Goal: Task Accomplishment & Management: Complete application form

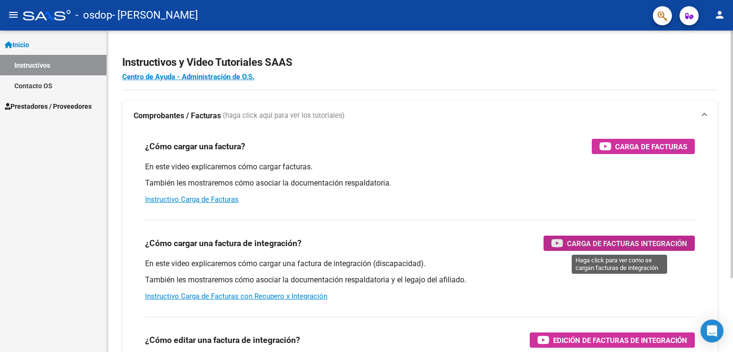
click at [609, 244] on span "Carga de Facturas Integración" at bounding box center [627, 244] width 120 height 12
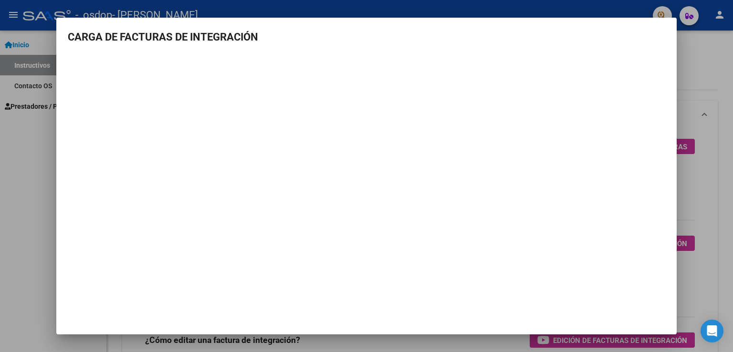
click at [704, 198] on div at bounding box center [366, 176] width 733 height 352
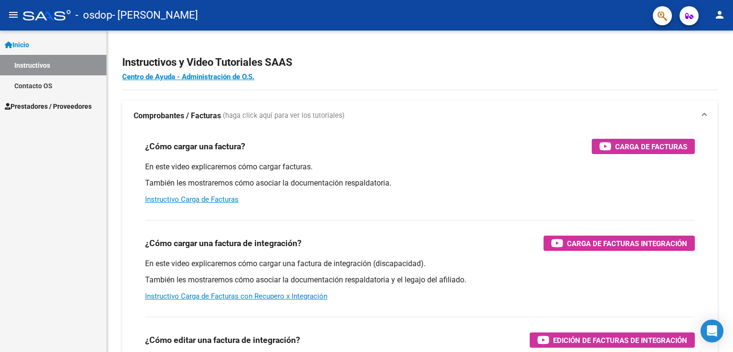
click at [59, 105] on span "Prestadores / Proveedores" at bounding box center [48, 106] width 87 height 10
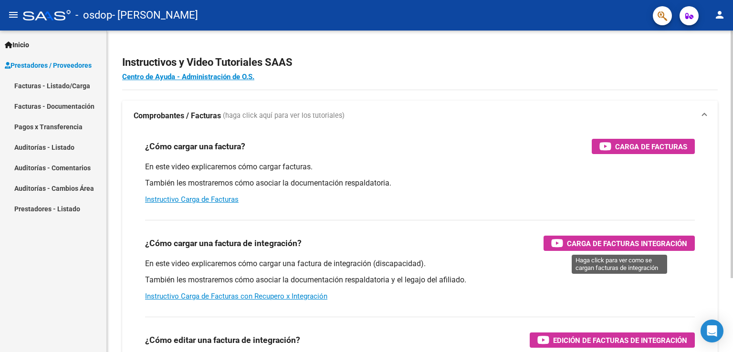
click at [569, 243] on span "Carga de Facturas Integración" at bounding box center [627, 244] width 120 height 12
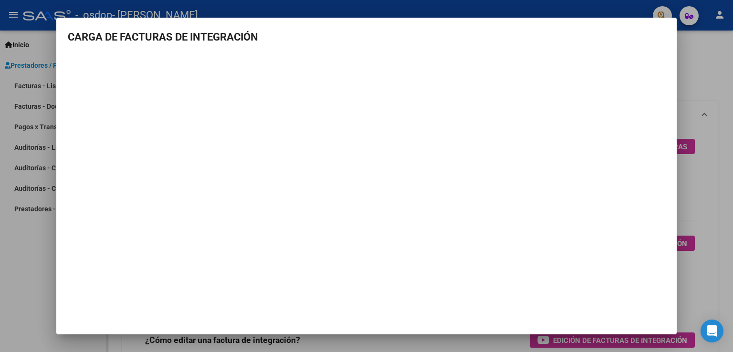
click at [708, 134] on div at bounding box center [366, 176] width 733 height 352
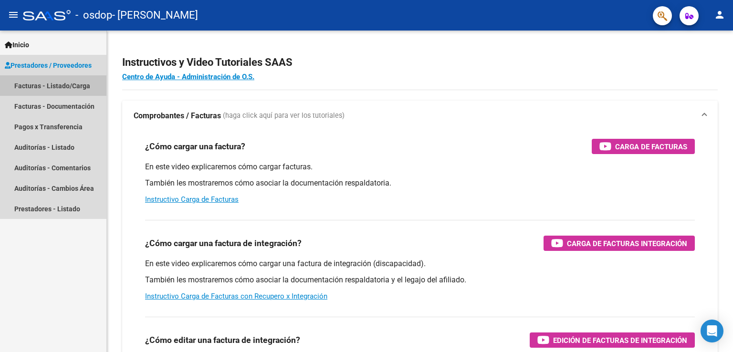
click at [35, 84] on link "Facturas - Listado/Carga" at bounding box center [53, 85] width 106 height 21
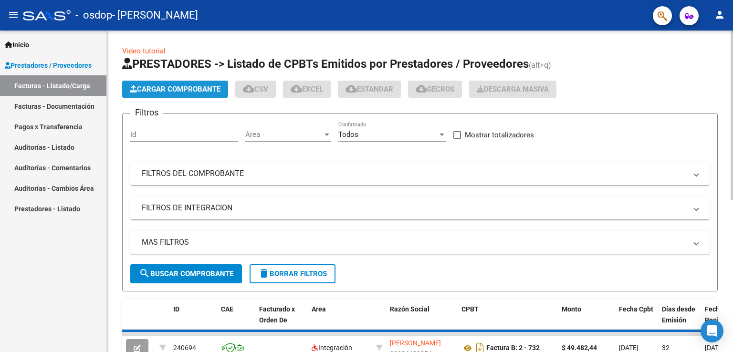
click at [165, 85] on span "Cargar Comprobante" at bounding box center [175, 89] width 91 height 9
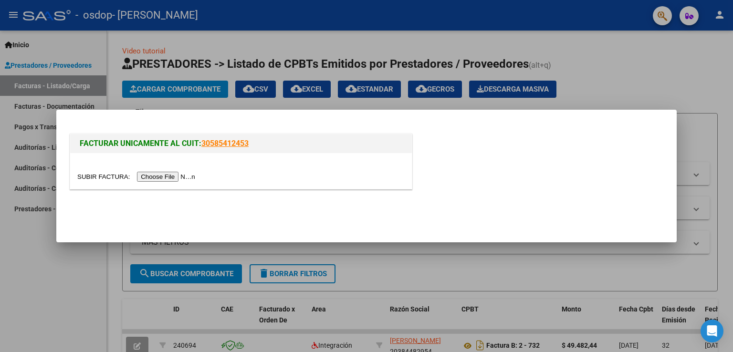
click at [187, 173] on input "file" at bounding box center [137, 177] width 121 height 10
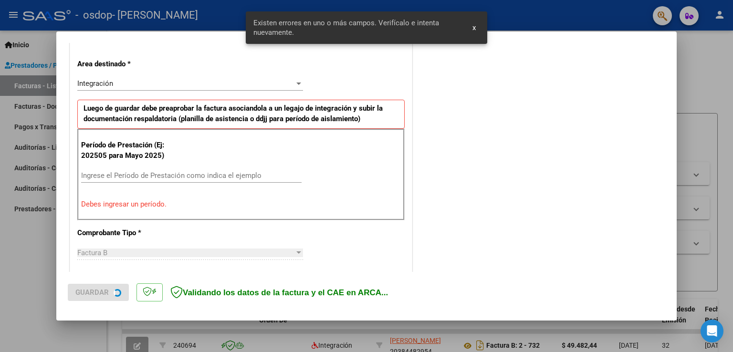
scroll to position [217, 0]
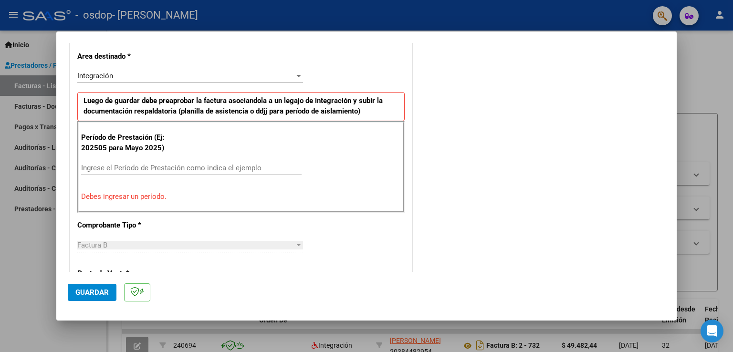
click at [102, 197] on p "Debes ingresar un período." at bounding box center [241, 196] width 320 height 11
drag, startPoint x: 123, startPoint y: 193, endPoint x: 130, endPoint y: 159, distance: 35.0
click at [130, 159] on div "Período de Prestación (Ej: 202505 para [DATE]) Ingrese el Período de Prestación…" at bounding box center [240, 167] width 327 height 92
click at [125, 167] on input "Ingrese el Período de Prestación como indica el ejemplo" at bounding box center [191, 168] width 220 height 9
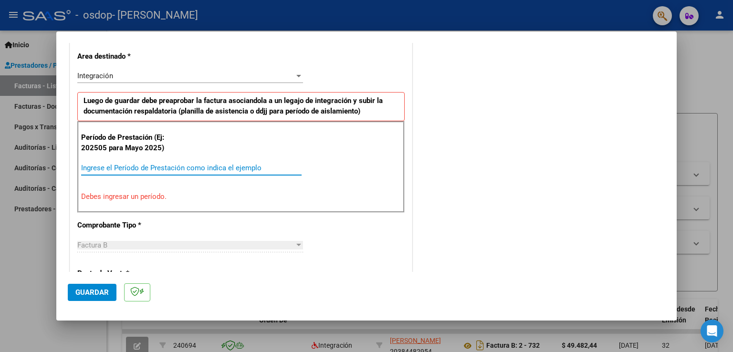
click at [125, 167] on input "Ingrese el Período de Prestación como indica el ejemplo" at bounding box center [191, 168] width 220 height 9
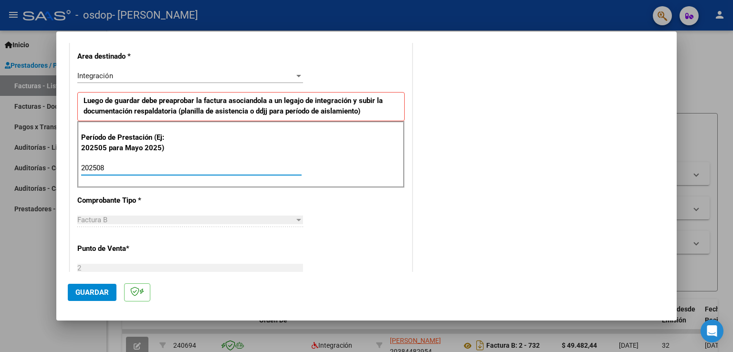
type input "202508"
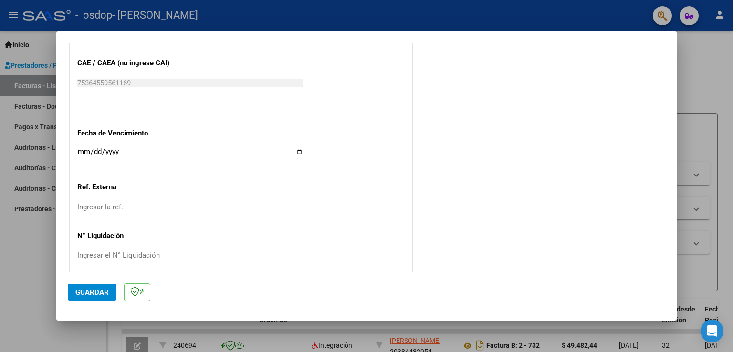
scroll to position [610, 0]
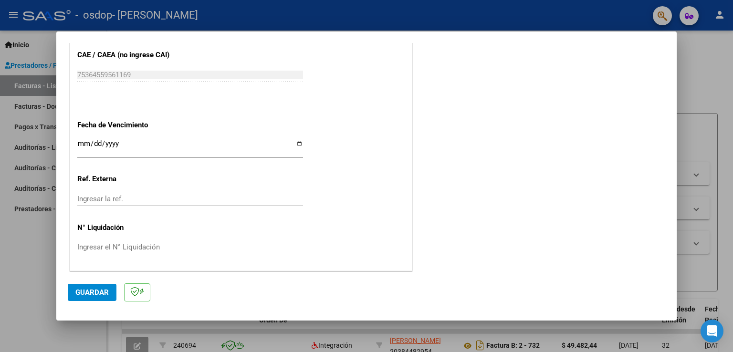
click at [83, 296] on span "Guardar" at bounding box center [91, 292] width 33 height 9
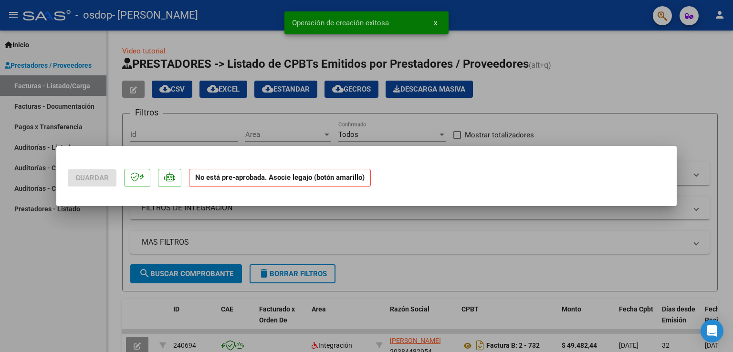
scroll to position [0, 0]
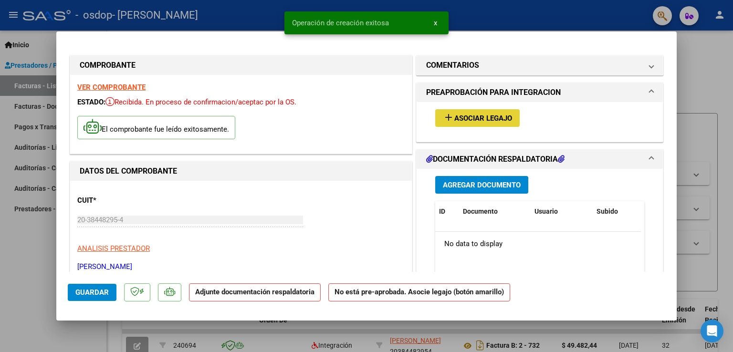
click at [454, 116] on span "Asociar Legajo" at bounding box center [483, 118] width 58 height 9
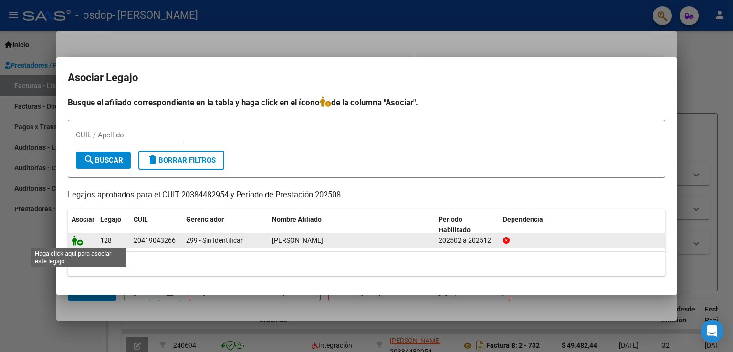
click at [79, 244] on icon at bounding box center [77, 240] width 11 height 10
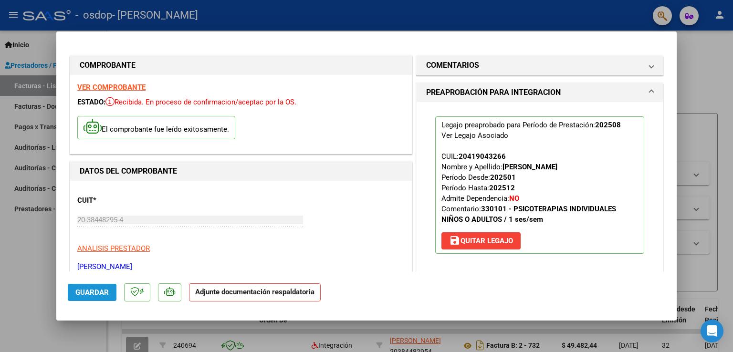
click at [93, 289] on span "Guardar" at bounding box center [91, 292] width 33 height 9
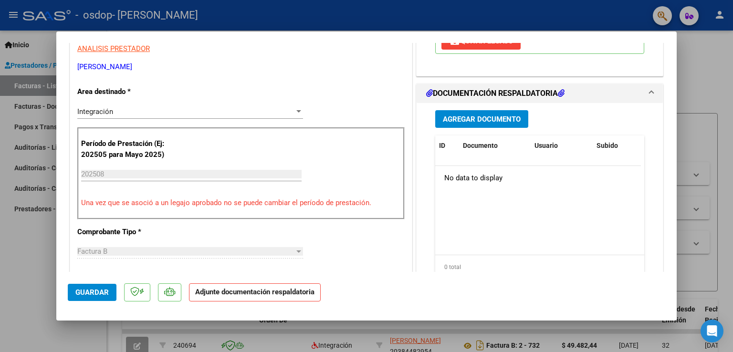
click at [491, 123] on span "Agregar Documento" at bounding box center [482, 119] width 78 height 9
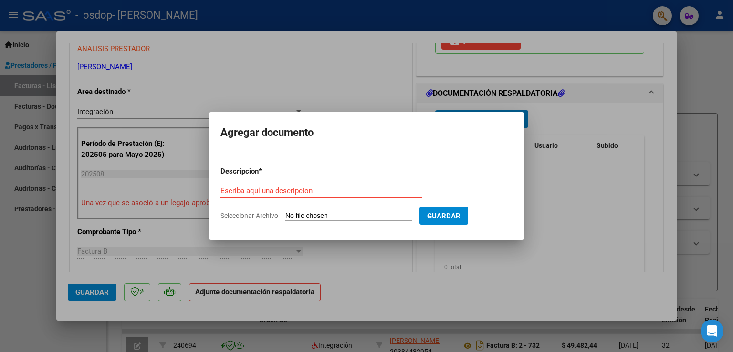
drag, startPoint x: 344, startPoint y: 213, endPoint x: 290, endPoint y: 216, distance: 54.0
drag, startPoint x: 290, startPoint y: 216, endPoint x: 249, endPoint y: 223, distance: 42.2
click at [249, 223] on form "Descripcion * Escriba aquí una descripcion Seleccionar Archivo Guardar" at bounding box center [366, 194] width 292 height 70
click at [307, 217] on input "Seleccionar Archivo" at bounding box center [348, 216] width 126 height 9
type input "C:\fakepath\planilla asistencia [PERSON_NAME] (1).pdf"
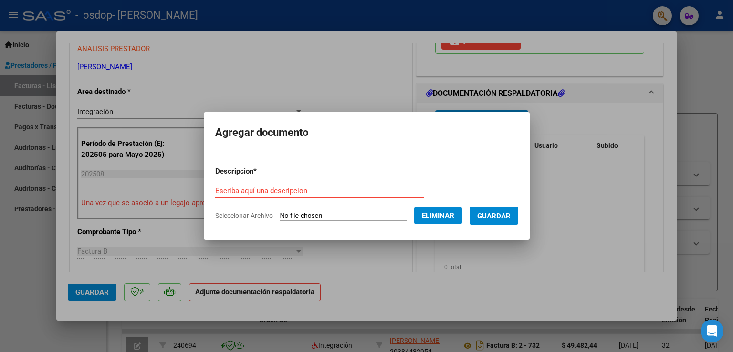
click at [491, 216] on span "Guardar" at bounding box center [493, 216] width 33 height 9
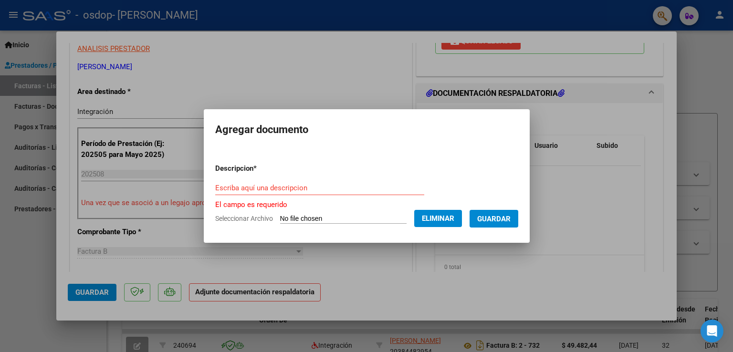
click at [300, 184] on input "Escriba aquí una descripcion" at bounding box center [319, 188] width 209 height 9
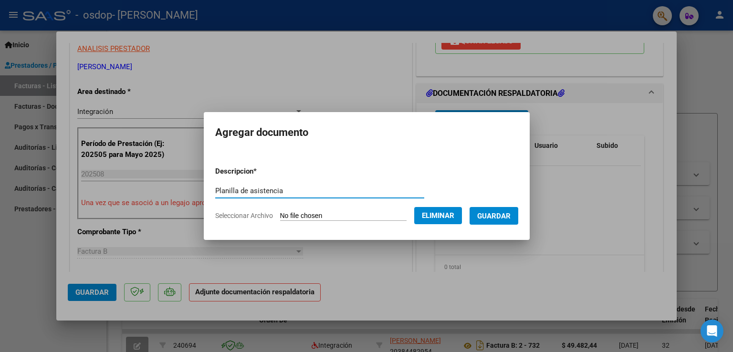
type input "Planilla de asistencia"
click at [511, 218] on span "Guardar" at bounding box center [493, 216] width 33 height 9
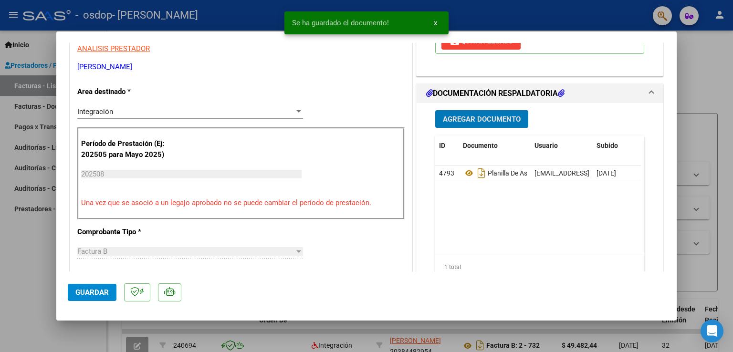
click at [95, 296] on span "Guardar" at bounding box center [91, 292] width 33 height 9
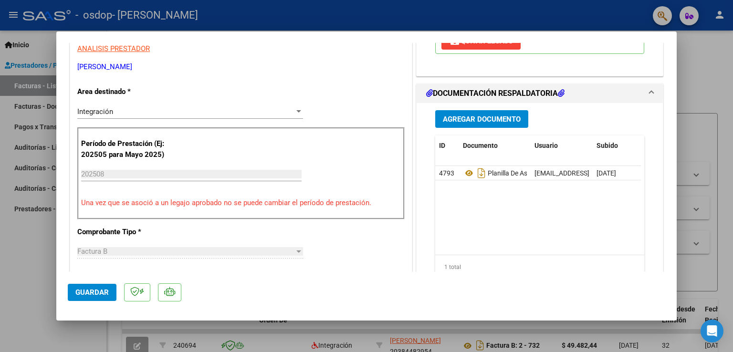
click at [681, 182] on div at bounding box center [366, 176] width 733 height 352
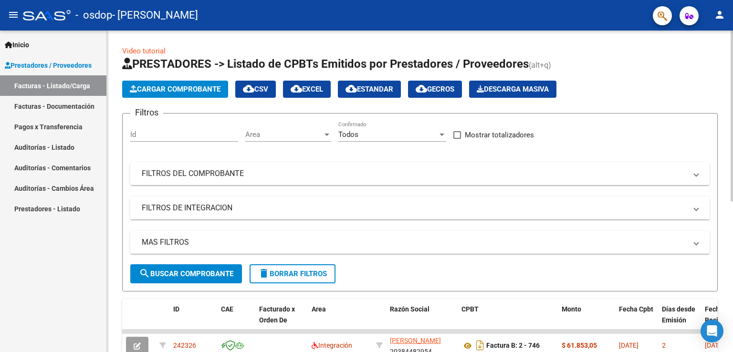
click at [403, 201] on mat-expansion-panel-header "FILTROS DE INTEGRACION" at bounding box center [419, 208] width 579 height 23
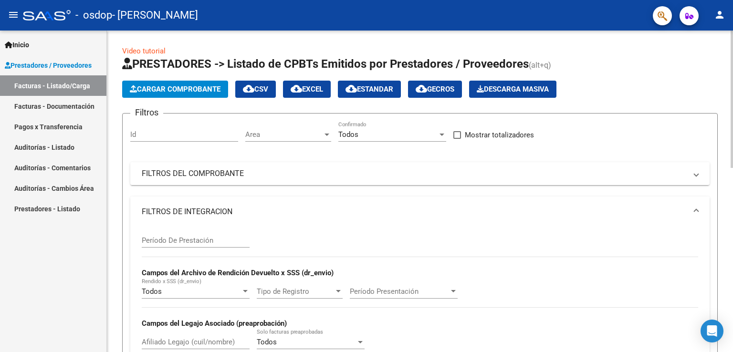
scroll to position [322, 0]
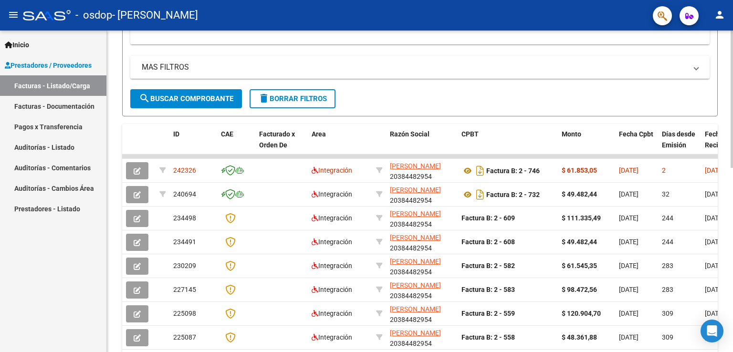
click at [732, 228] on div at bounding box center [732, 192] width 2 height 322
